Goal: Register for event/course

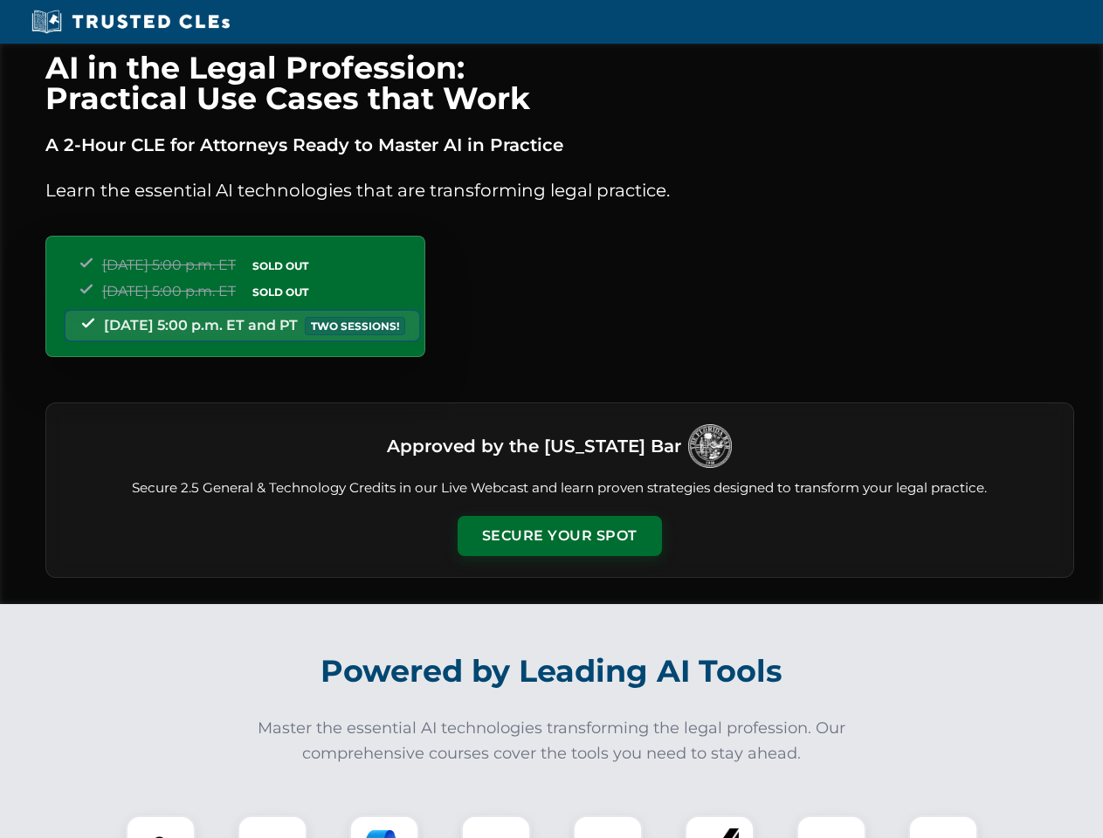
click at [559, 536] on button "Secure Your Spot" at bounding box center [560, 536] width 204 height 40
click at [161, 827] on img at bounding box center [160, 850] width 51 height 51
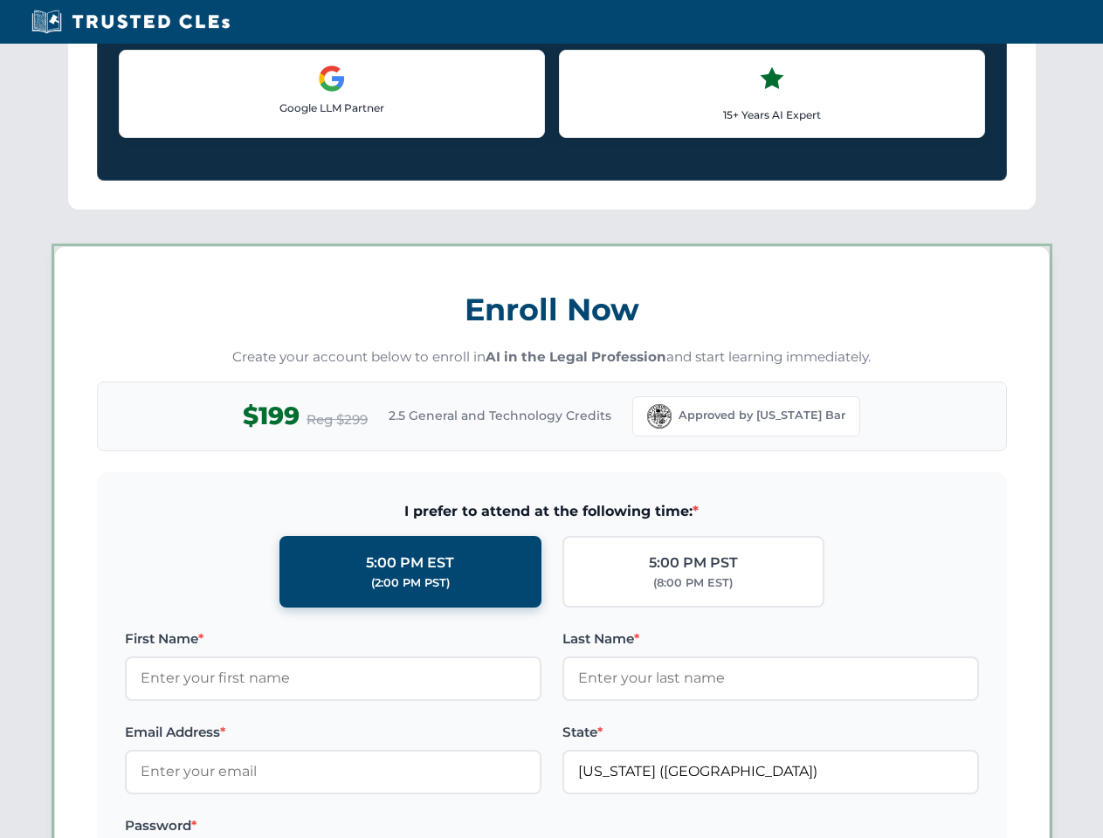
click at [384, 827] on label "Password *" at bounding box center [333, 826] width 417 height 21
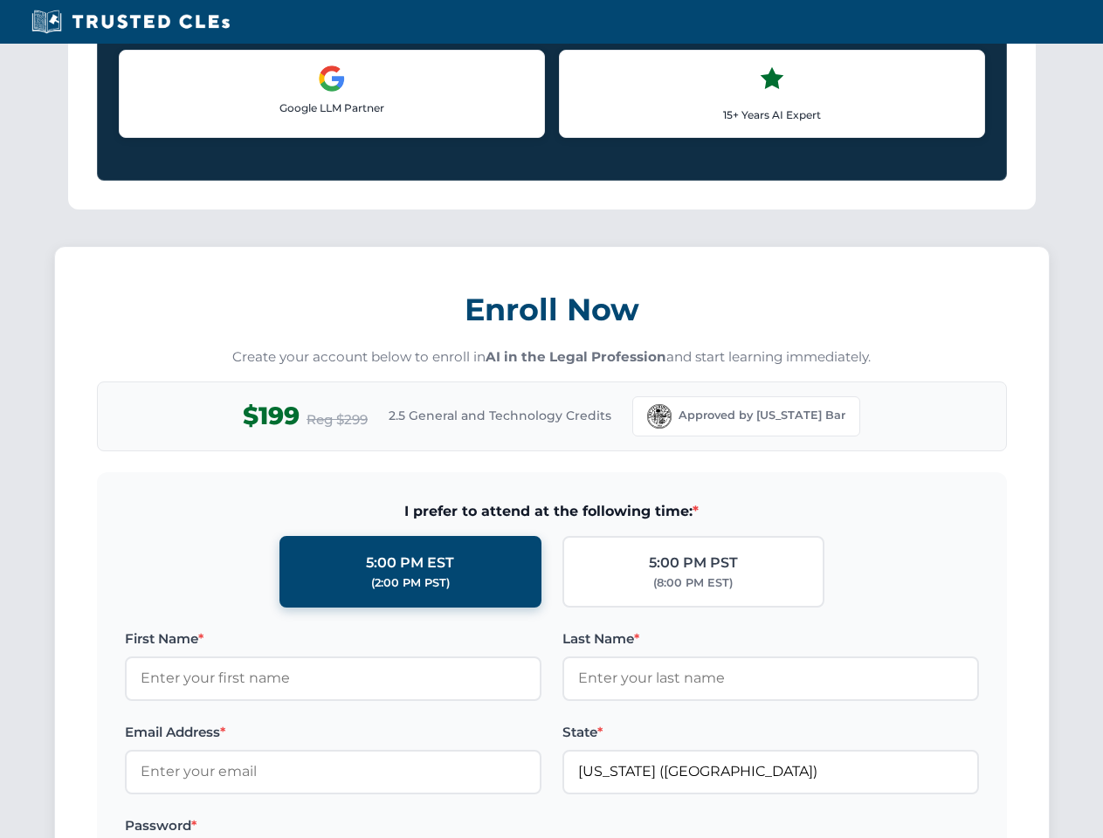
scroll to position [1714, 0]
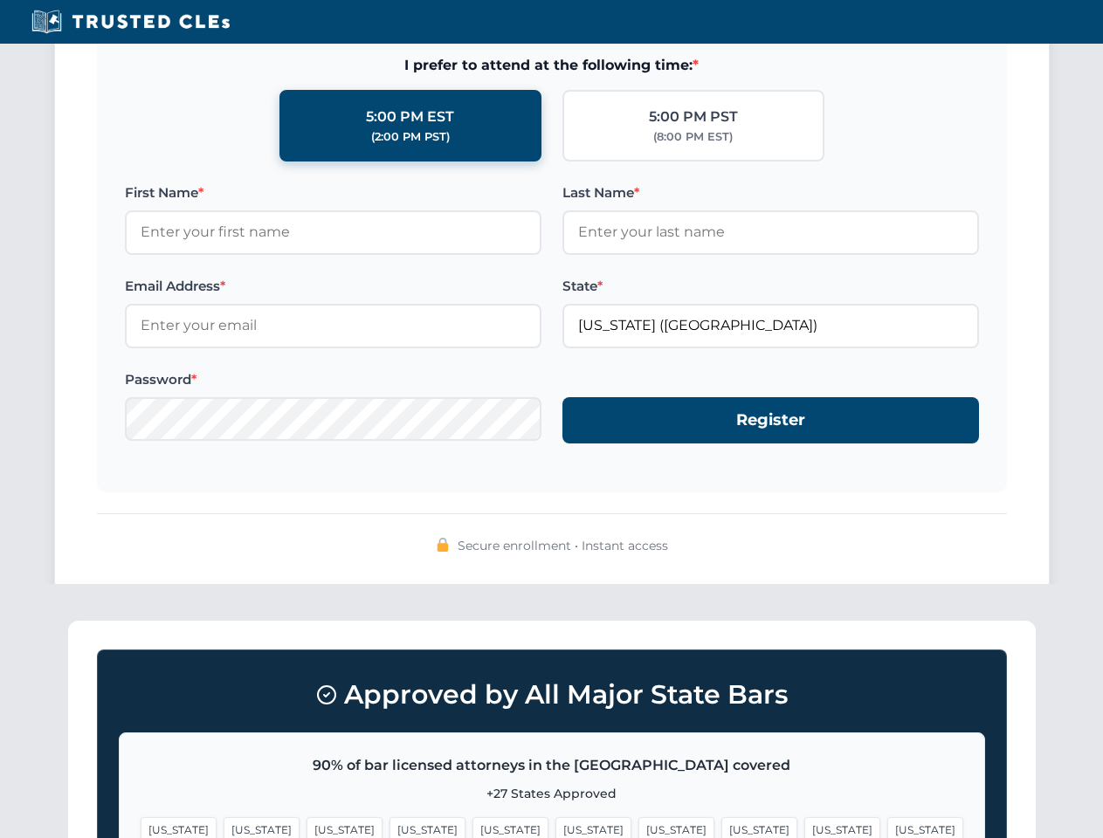
click at [804, 827] on span "[US_STATE]" at bounding box center [842, 829] width 76 height 25
